Goal: Task Accomplishment & Management: Manage account settings

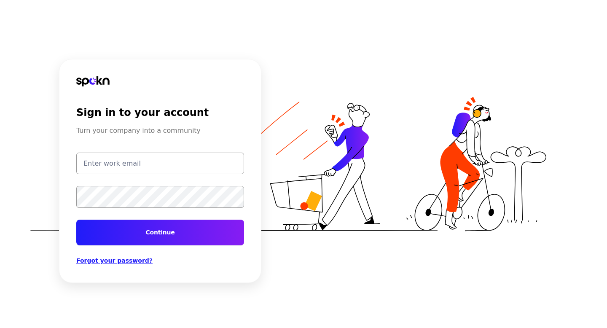
click at [128, 161] on input "email" at bounding box center [160, 164] width 168 height 22
type input "test@getspokn.com"
click at [150, 226] on button "Continue" at bounding box center [160, 233] width 168 height 26
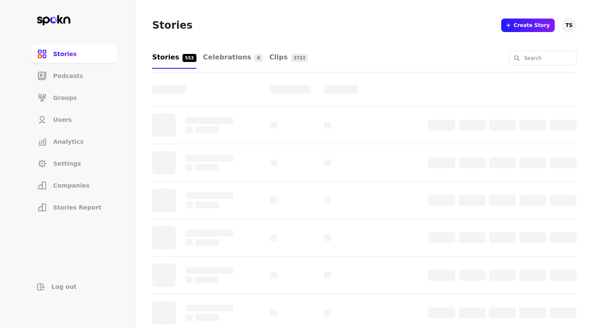
scroll to position [25, 0]
click at [92, 189] on li "Companies" at bounding box center [74, 185] width 86 height 19
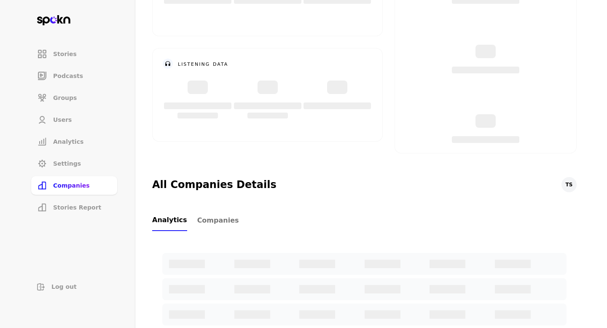
scroll to position [125, 0]
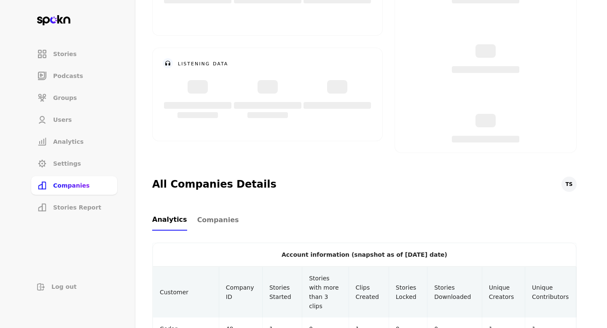
click at [214, 229] on link "Companies" at bounding box center [218, 220] width 42 height 21
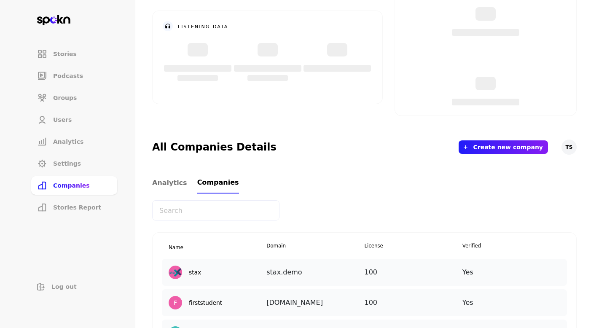
scroll to position [221, 0]
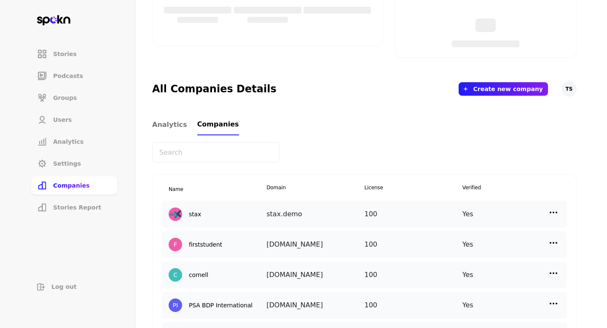
click at [218, 148] on input "text" at bounding box center [215, 152] width 127 height 20
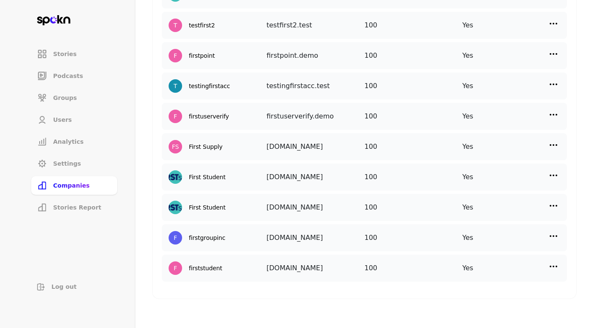
scroll to position [501, 0]
type input "first"
click at [555, 207] on img at bounding box center [554, 205] width 10 height 10
click at [466, 261] on p "Add New User" at bounding box center [478, 262] width 41 height 9
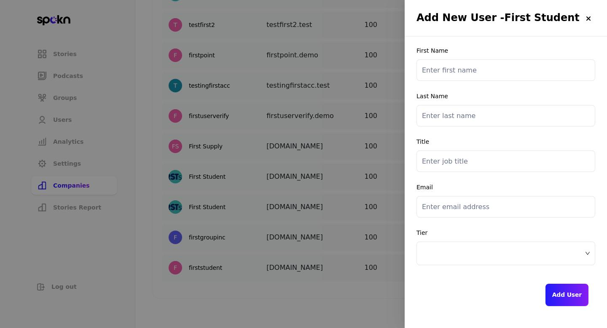
click at [590, 20] on img at bounding box center [588, 18] width 7 height 7
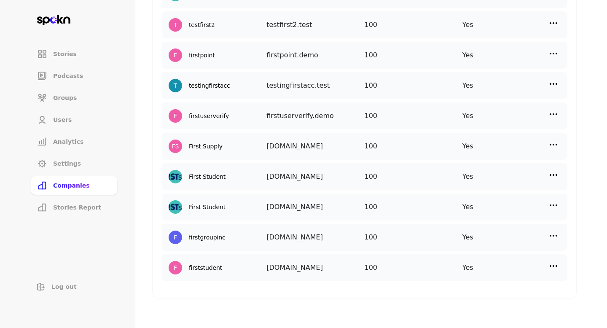
click at [558, 208] on img at bounding box center [554, 205] width 10 height 10
click at [497, 245] on p "Manage Users" at bounding box center [479, 242] width 42 height 9
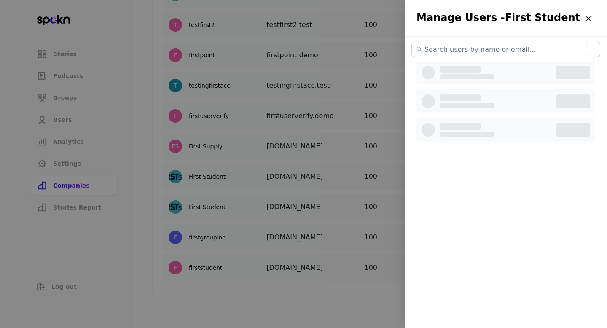
select select "2"
select select "3"
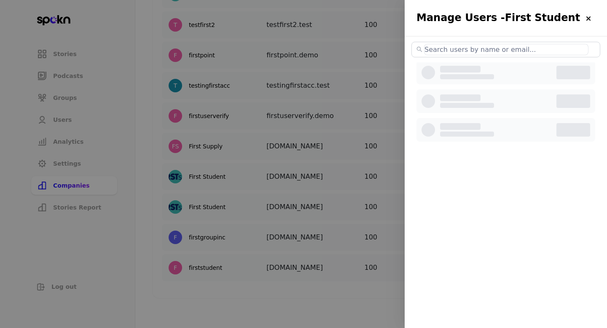
select select "3"
select select "2"
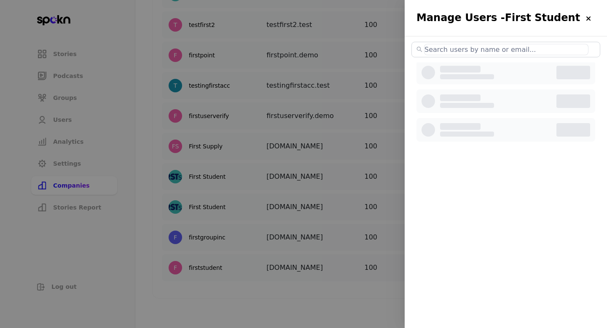
select select "2"
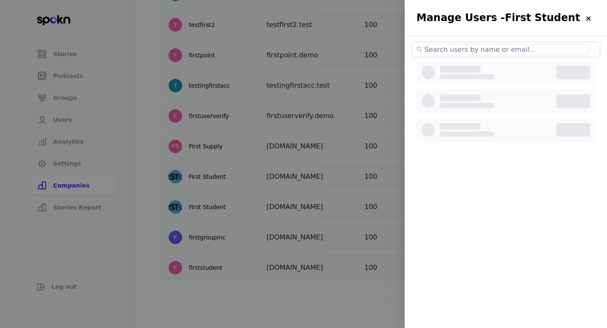
select select "2"
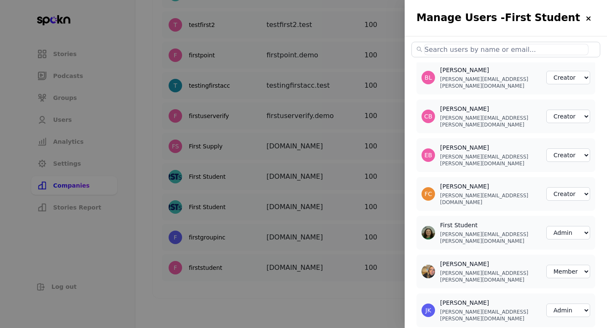
click at [493, 46] on input "text" at bounding box center [506, 49] width 164 height 11
paste input "[PERSON_NAME][EMAIL_ADDRESS][PERSON_NAME][DOMAIN_NAME]"
type input "[PERSON_NAME][EMAIL_ADDRESS][PERSON_NAME][DOMAIN_NAME]"
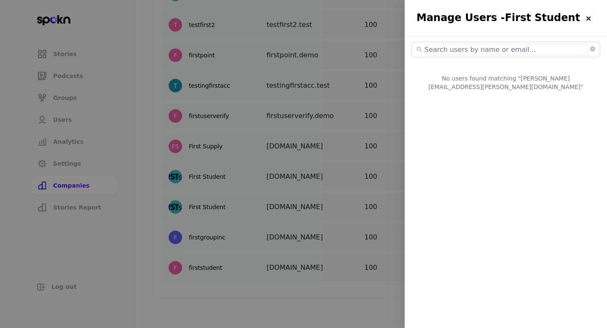
select select "2"
select select "3"
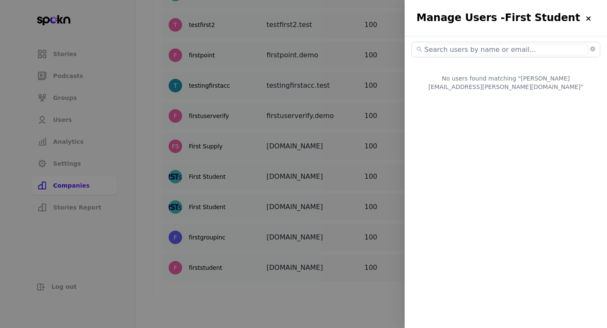
select select "3"
select select "2"
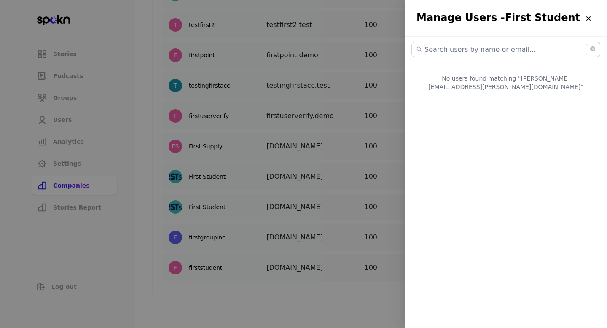
select select "2"
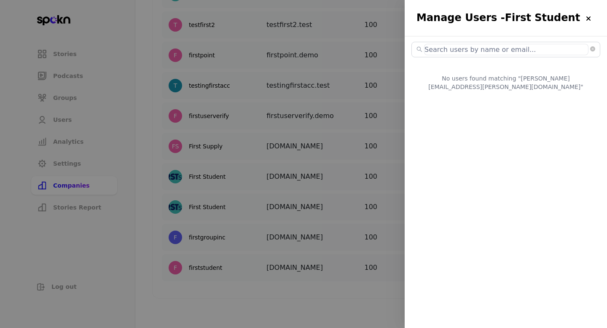
select select "2"
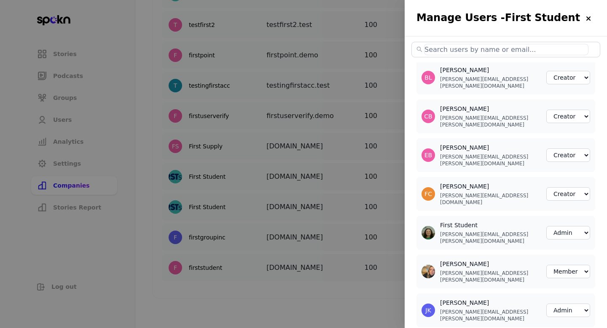
click at [367, 285] on div at bounding box center [303, 164] width 607 height 328
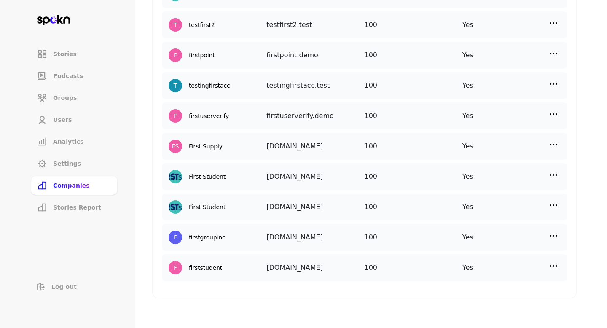
click at [553, 205] on img at bounding box center [554, 205] width 10 height 10
click at [468, 262] on p "Add New User" at bounding box center [478, 262] width 41 height 9
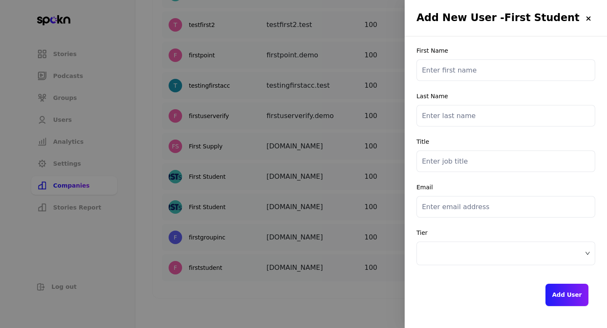
click at [483, 73] on input "text" at bounding box center [506, 70] width 179 height 22
click at [453, 209] on input "email" at bounding box center [506, 207] width 179 height 22
paste input "[PERSON_NAME][EMAIL_ADDRESS][PERSON_NAME][DOMAIN_NAME]"
type input "[PERSON_NAME][EMAIL_ADDRESS][PERSON_NAME][DOMAIN_NAME]"
click at [464, 71] on input "text" at bounding box center [506, 70] width 179 height 22
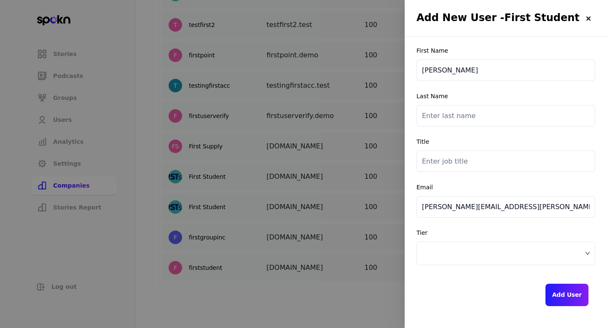
type input "[PERSON_NAME]"
click at [461, 123] on input "text" at bounding box center [506, 116] width 179 height 22
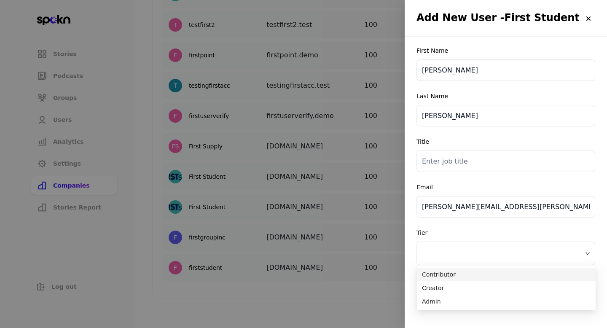
click at [474, 257] on span at bounding box center [506, 253] width 168 height 13
type input "[PERSON_NAME]"
click at [459, 292] on span "Creator" at bounding box center [506, 287] width 169 height 9
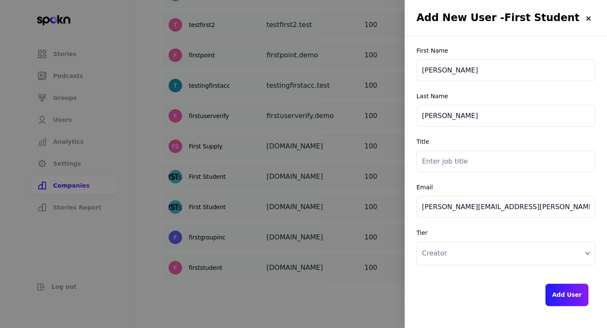
click at [462, 168] on input "text" at bounding box center [506, 162] width 179 height 22
paste input "Staff Recruiter"
type input "Staff Recruiter"
click at [566, 296] on button "Add User" at bounding box center [567, 295] width 43 height 22
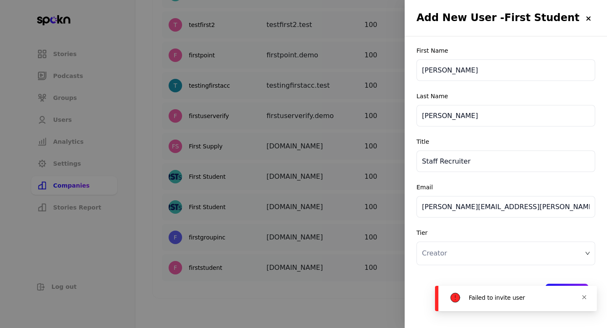
click at [585, 296] on icon "close" at bounding box center [584, 297] width 5 height 5
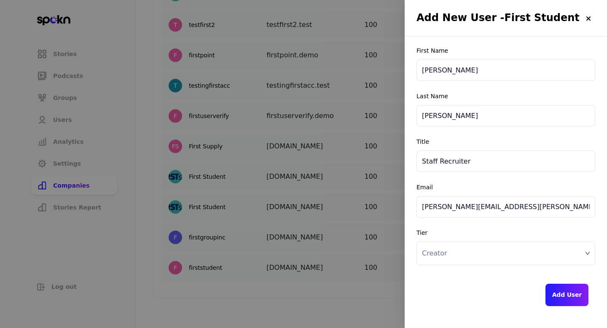
click at [566, 295] on button "Add User" at bounding box center [567, 295] width 43 height 22
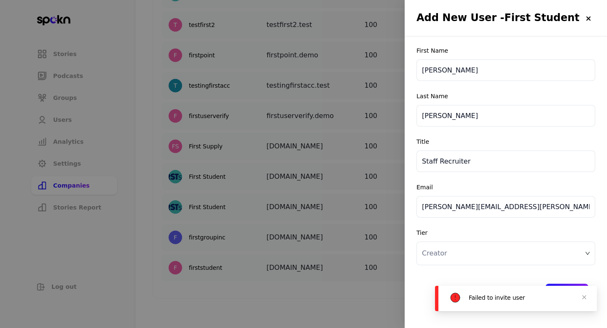
click at [588, 297] on div "Failed to invite user" at bounding box center [516, 298] width 162 height 25
click at [585, 297] on icon "close" at bounding box center [584, 297] width 4 height 4
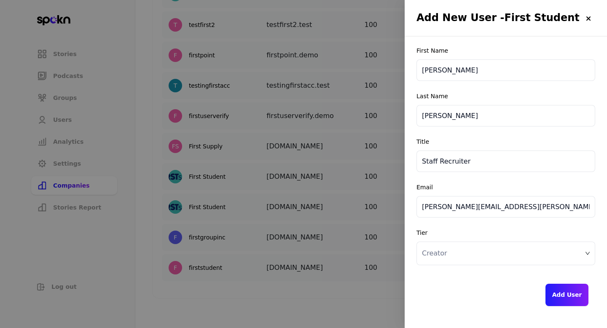
click at [511, 210] on input "[PERSON_NAME][EMAIL_ADDRESS][PERSON_NAME][DOMAIN_NAME]" at bounding box center [506, 207] width 179 height 22
click at [511, 224] on div "First Name [PERSON_NAME] Last Name [PERSON_NAME] Title Staff Recruiter Email [P…" at bounding box center [506, 176] width 179 height 259
